Goal: Ask a question

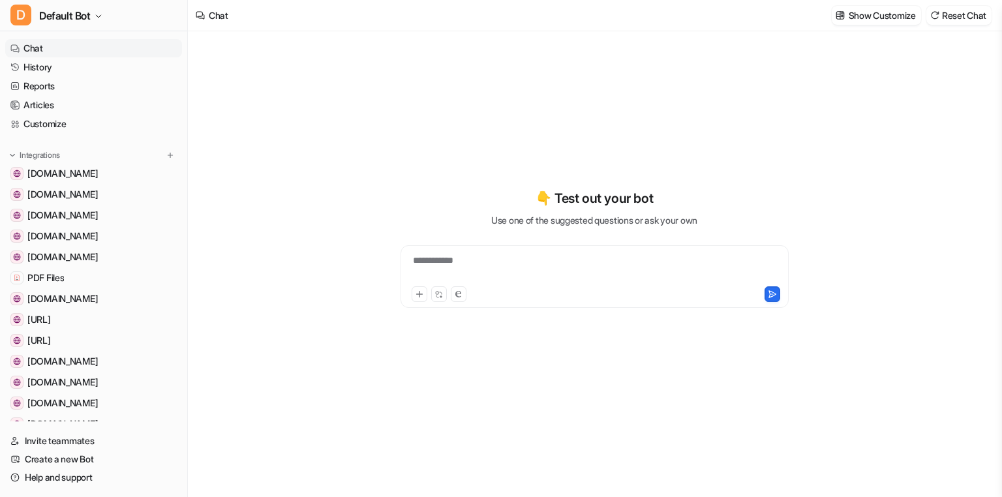
type textarea "**********"
click at [471, 260] on div "**********" at bounding box center [594, 269] width 381 height 30
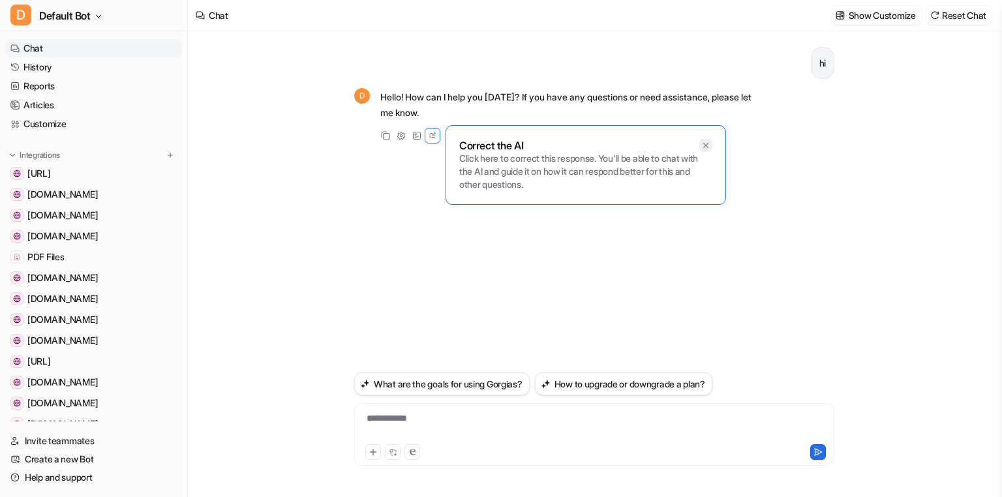
click at [708, 144] on icon at bounding box center [705, 145] width 9 height 9
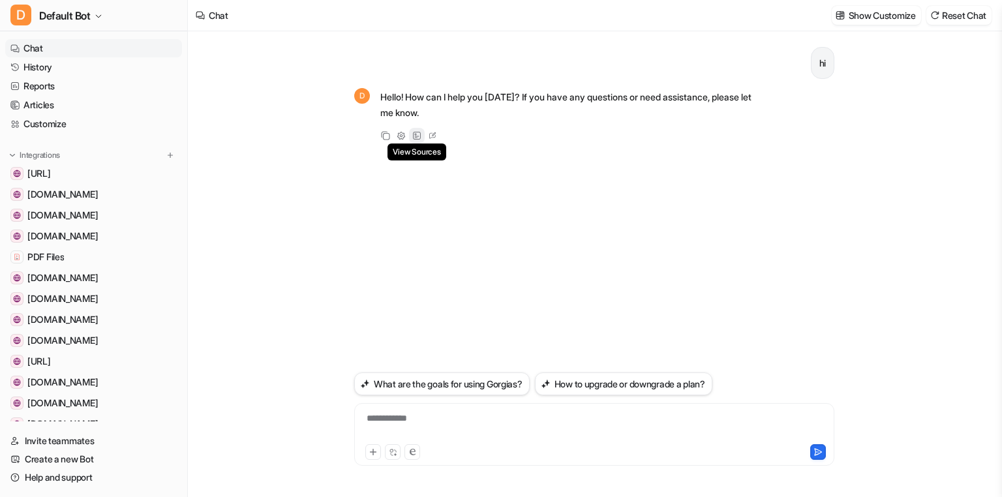
click at [419, 136] on icon at bounding box center [416, 135] width 9 height 9
click at [484, 390] on button "What are the goals for using Gorgias?" at bounding box center [441, 383] width 175 height 23
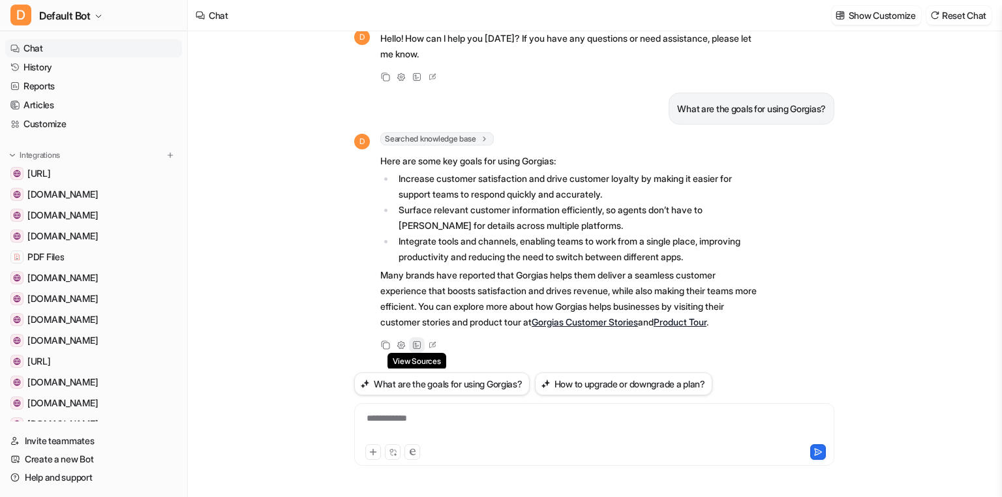
scroll to position [60, 0]
click at [416, 342] on icon at bounding box center [417, 344] width 8 height 8
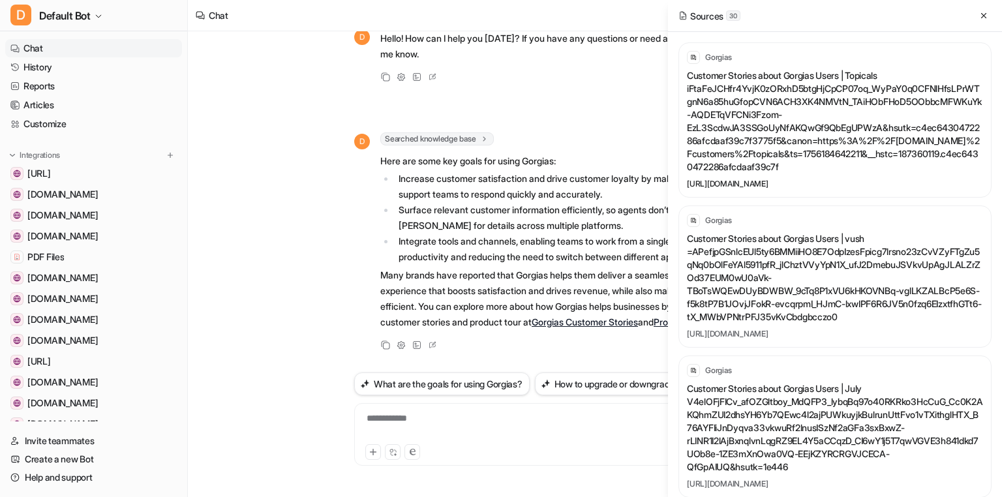
scroll to position [59, 0]
click at [984, 19] on icon at bounding box center [983, 15] width 9 height 9
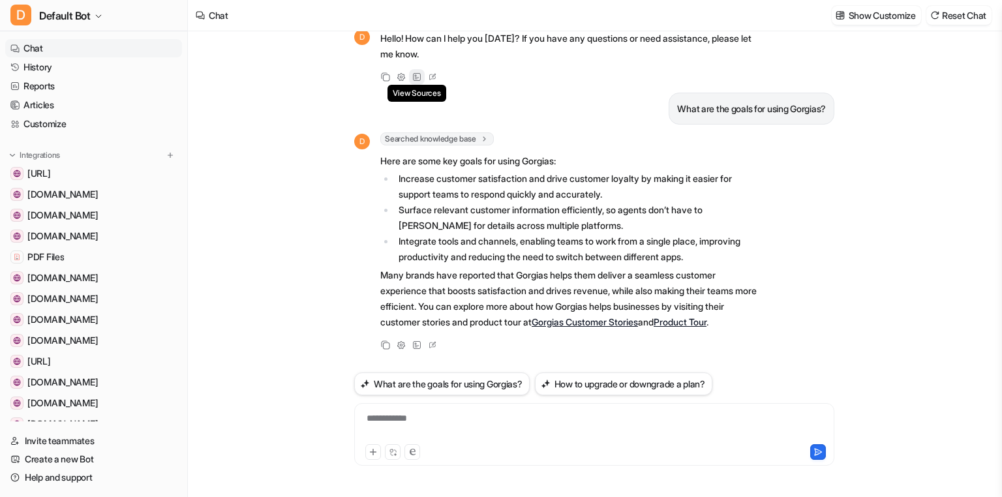
click at [421, 76] on icon at bounding box center [416, 76] width 9 height 9
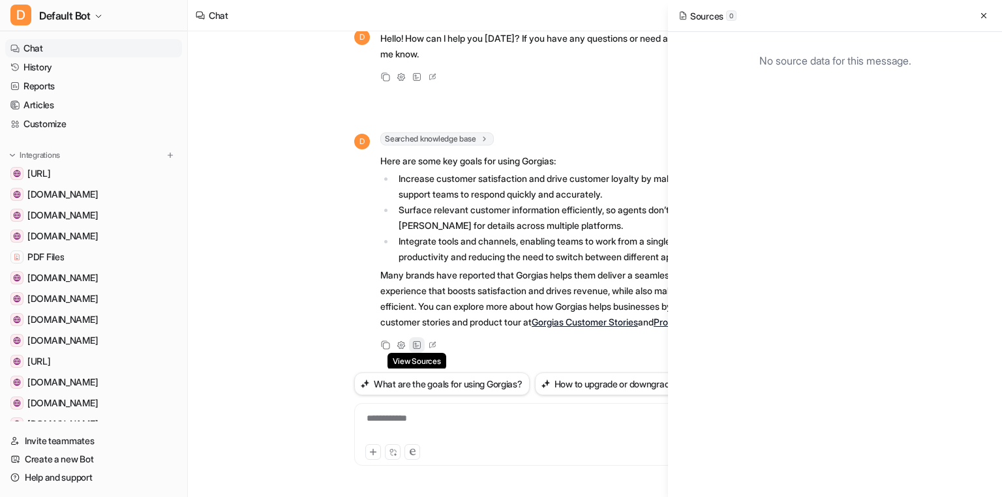
scroll to position [60, 0]
click at [419, 340] on icon at bounding box center [417, 344] width 8 height 8
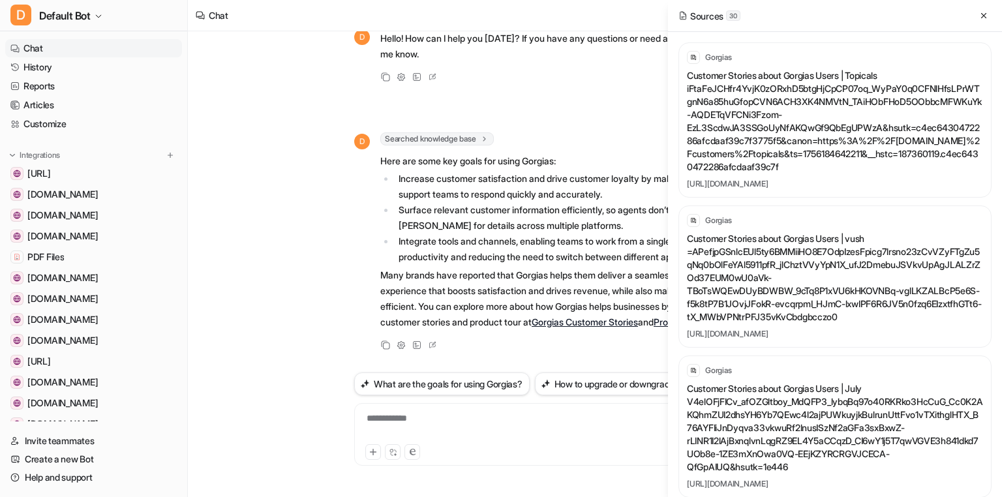
scroll to position [59, 0]
click at [986, 12] on icon at bounding box center [983, 15] width 9 height 9
